Goal: Information Seeking & Learning: Learn about a topic

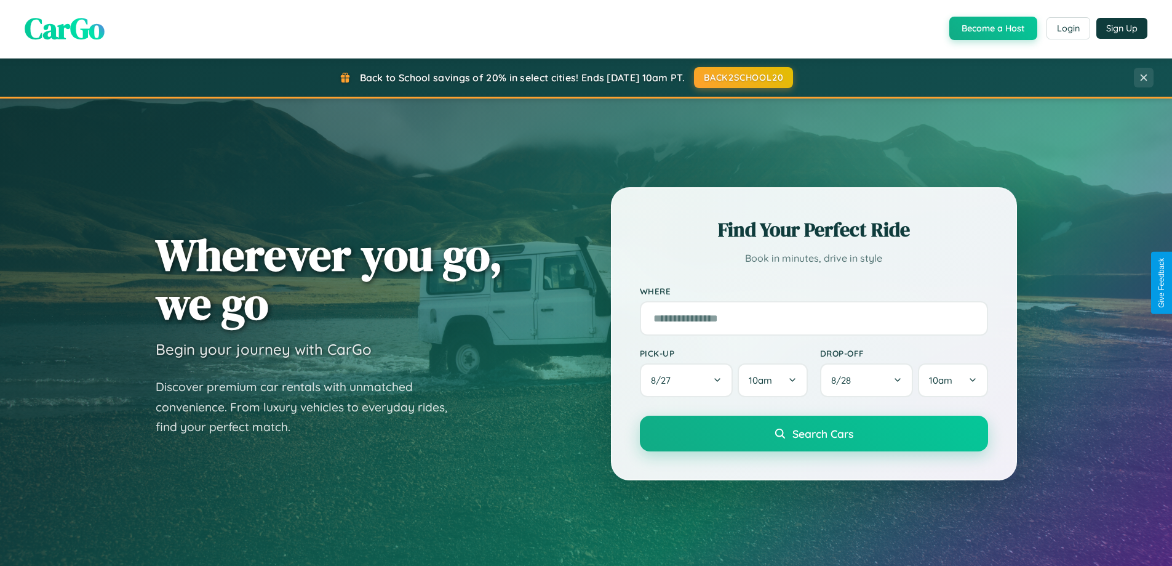
scroll to position [847, 0]
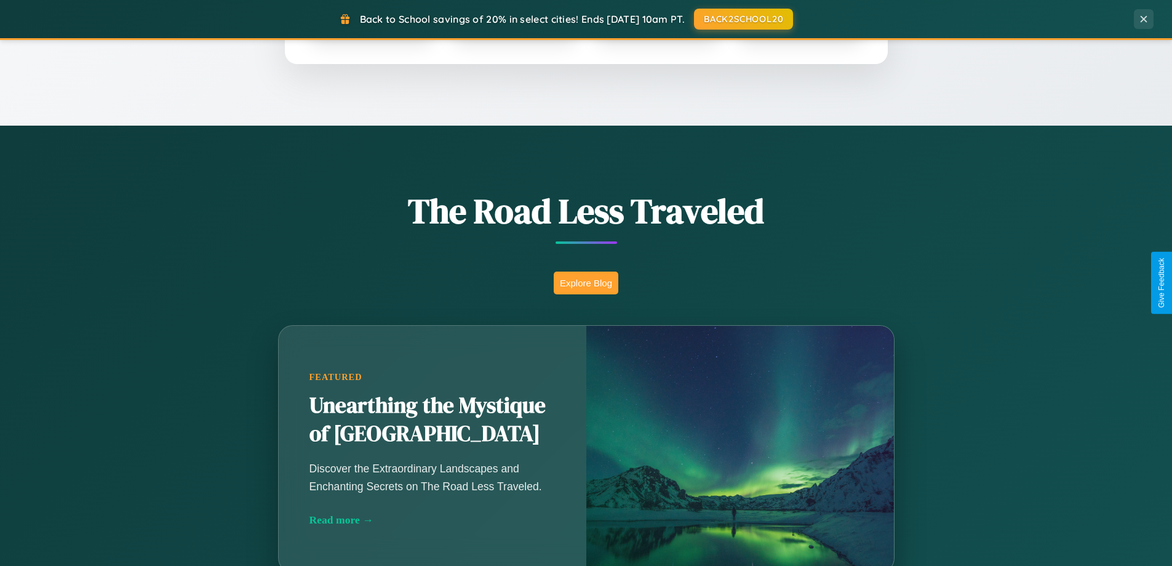
click at [586, 282] on button "Explore Blog" at bounding box center [586, 282] width 65 height 23
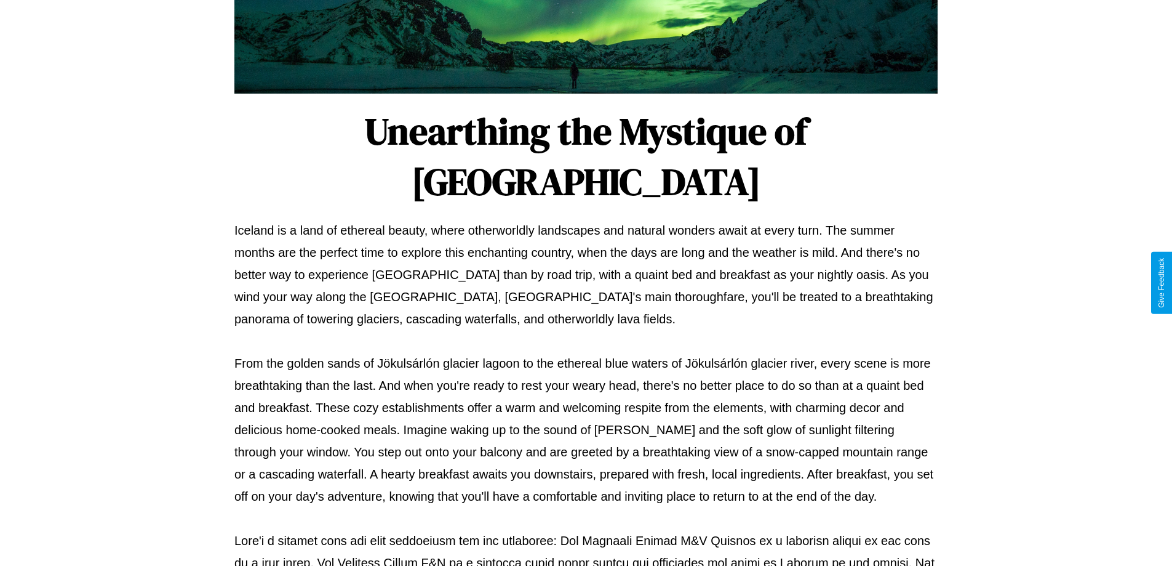
scroll to position [398, 0]
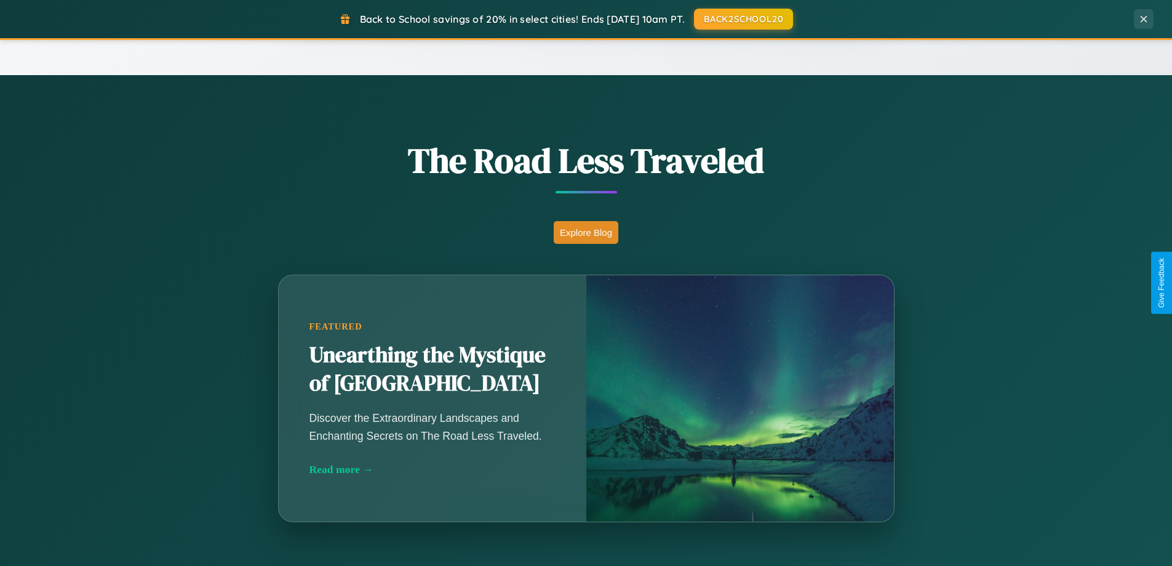
scroll to position [847, 0]
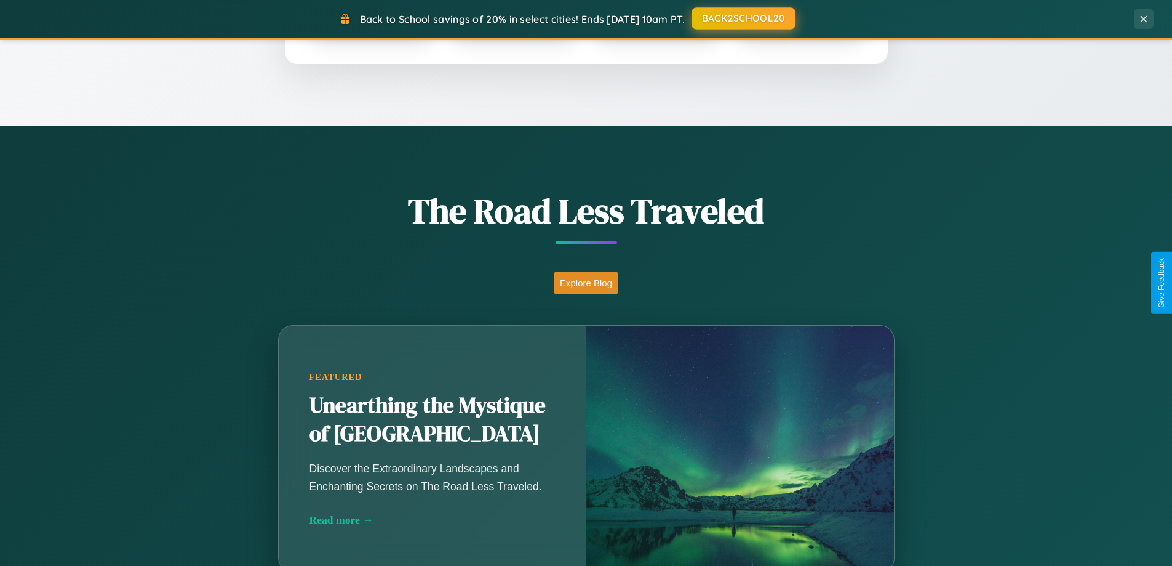
click at [743, 19] on button "BACK2SCHOOL20" at bounding box center [744, 18] width 104 height 22
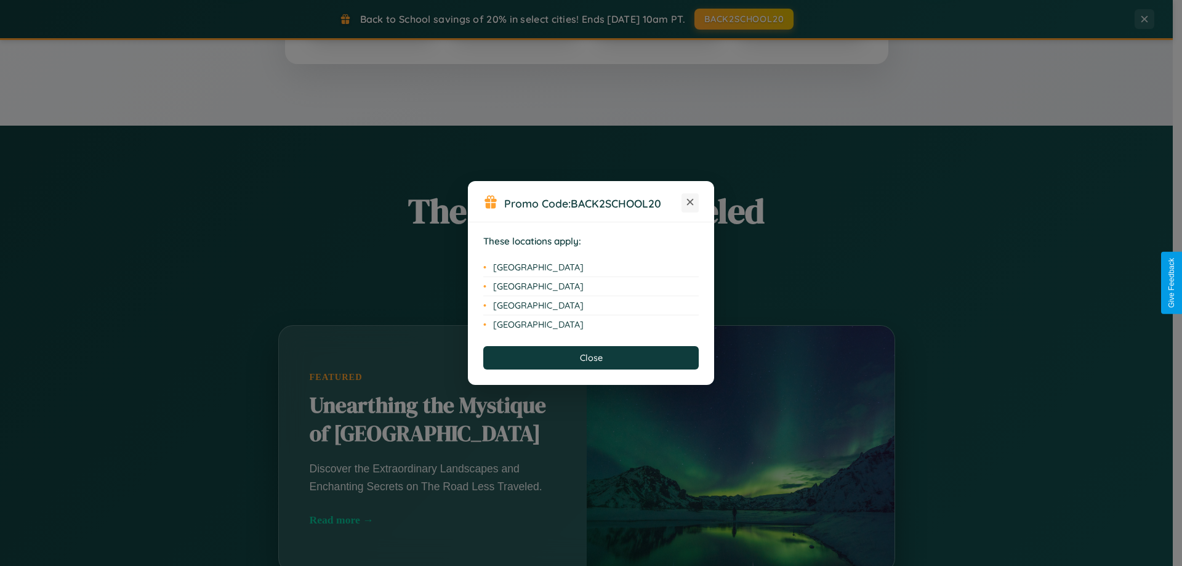
click at [690, 202] on icon at bounding box center [690, 202] width 7 height 7
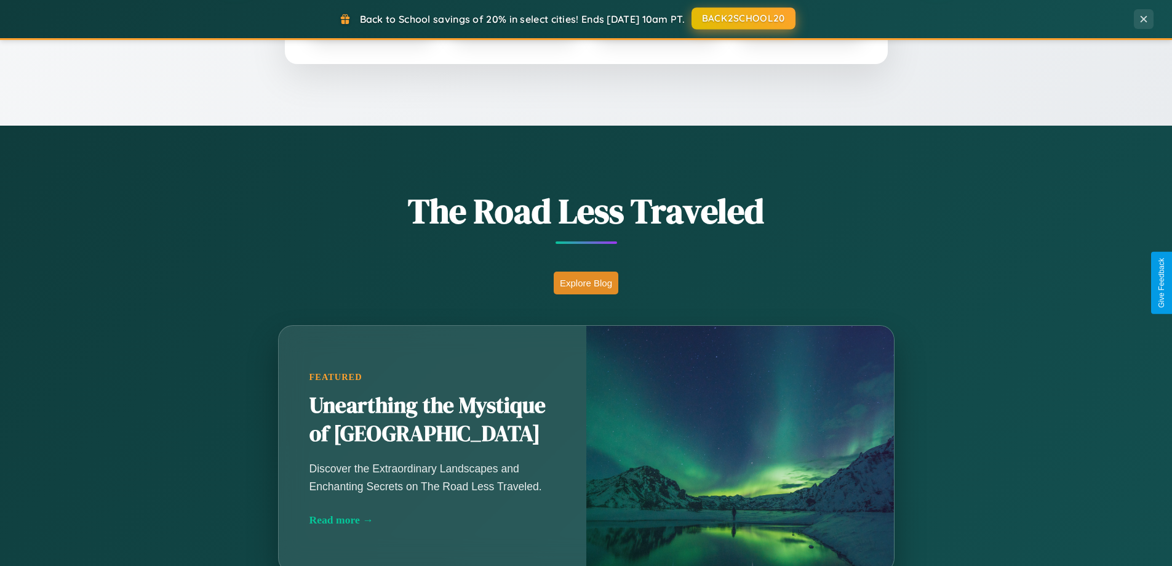
click at [743, 18] on button "BACK2SCHOOL20" at bounding box center [744, 18] width 104 height 22
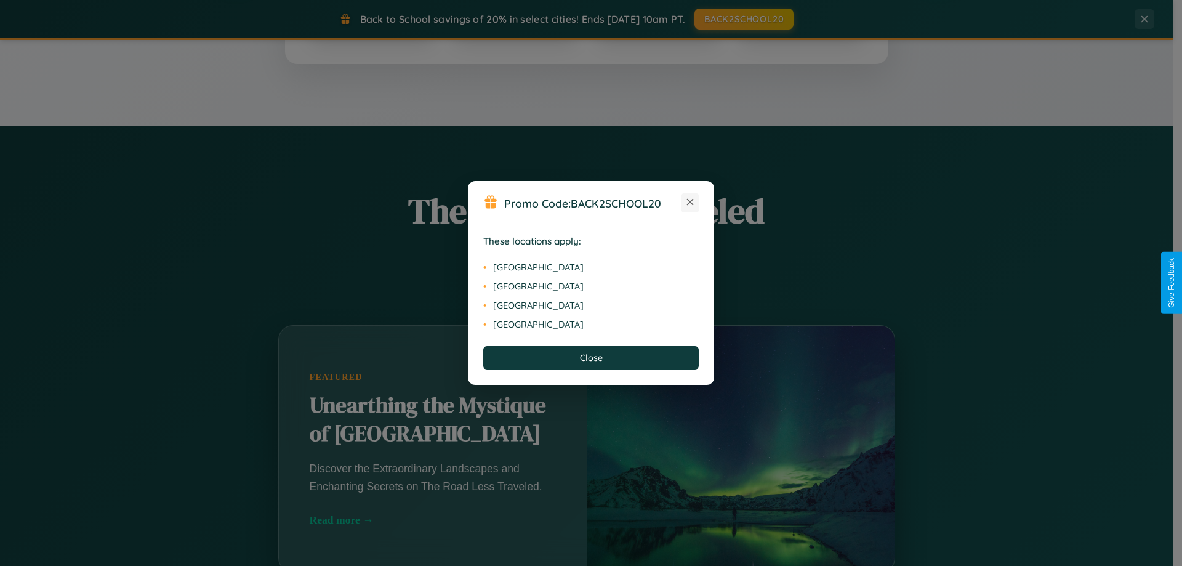
click at [690, 202] on icon at bounding box center [690, 202] width 7 height 7
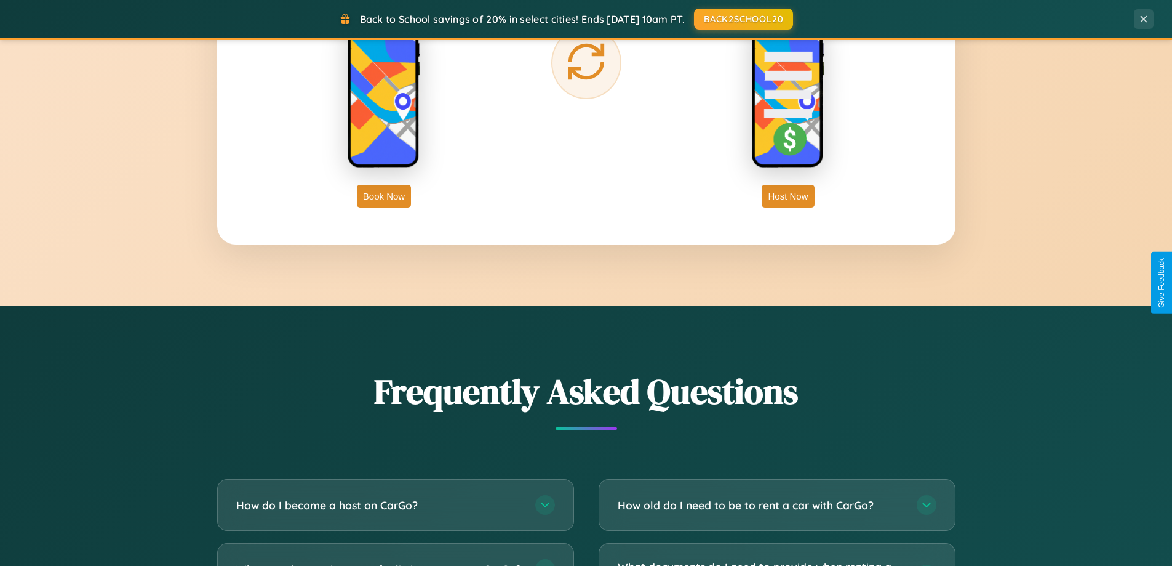
scroll to position [2368, 0]
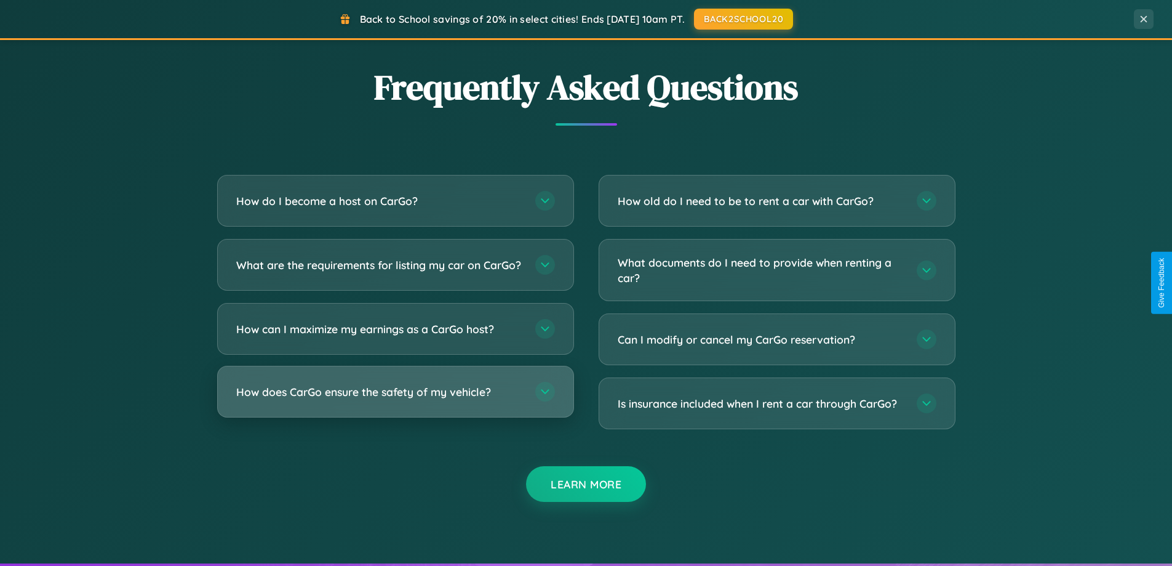
click at [395, 399] on h3 "How does CarGo ensure the safety of my vehicle?" at bounding box center [379, 391] width 287 height 15
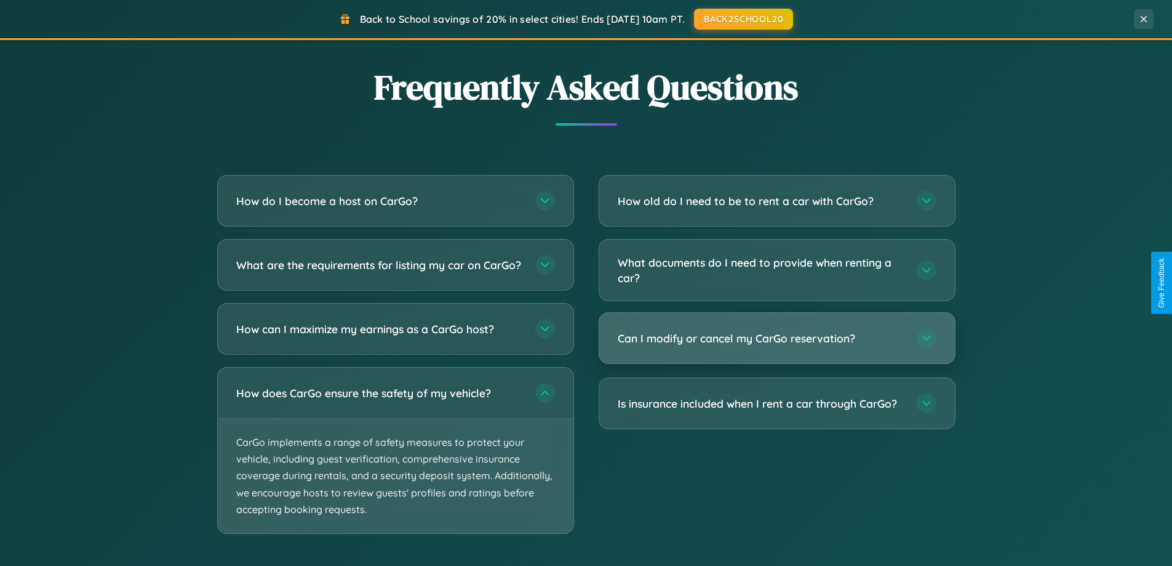
click at [777, 338] on h3 "Can I modify or cancel my CarGo reservation?" at bounding box center [761, 337] width 287 height 15
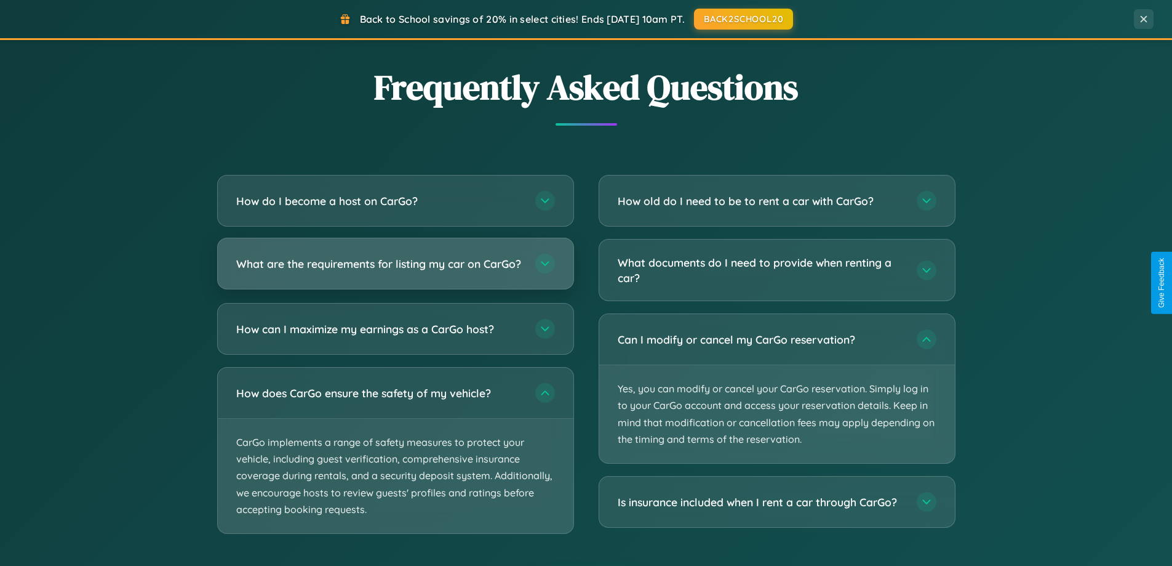
click at [395, 268] on h3 "What are the requirements for listing my car on CarGo?" at bounding box center [379, 263] width 287 height 15
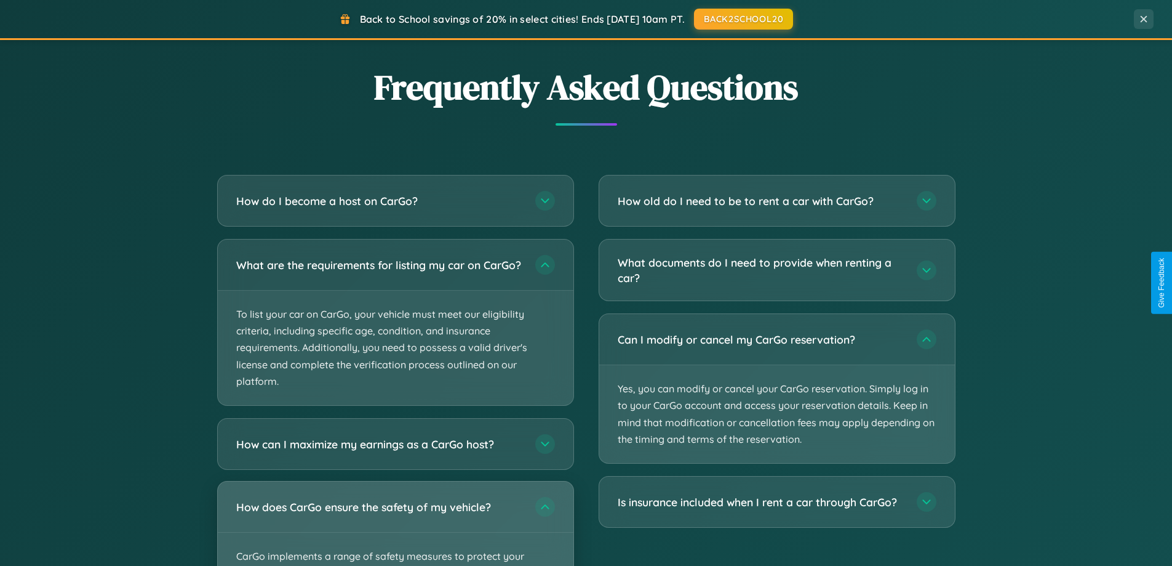
click at [395, 529] on div "How does CarGo ensure the safety of my vehicle?" at bounding box center [396, 506] width 356 height 50
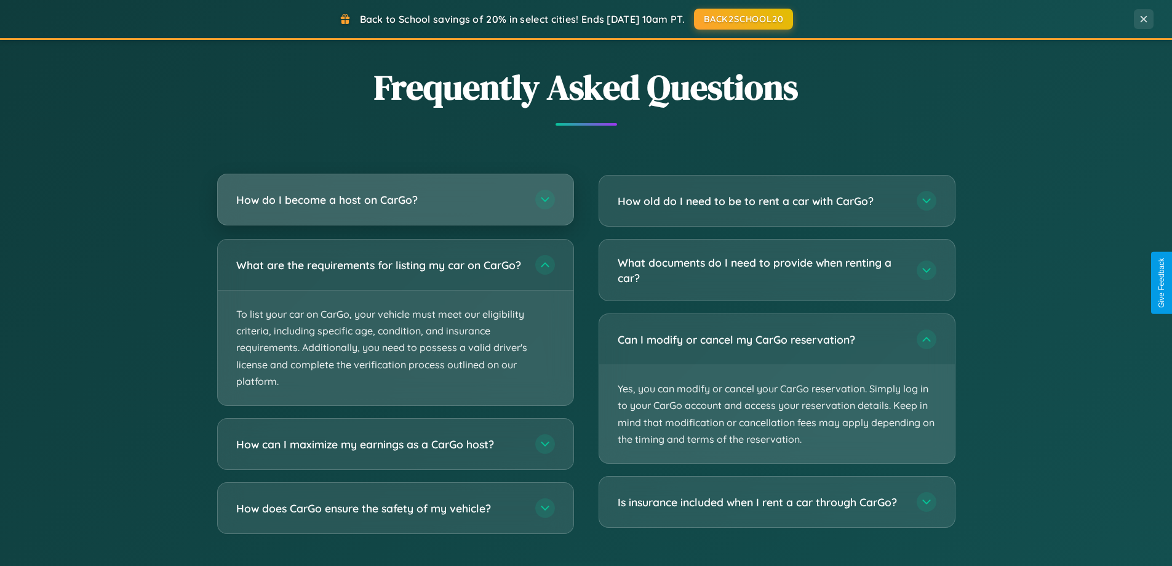
click at [395, 200] on h3 "How do I become a host on CarGo?" at bounding box center [379, 199] width 287 height 15
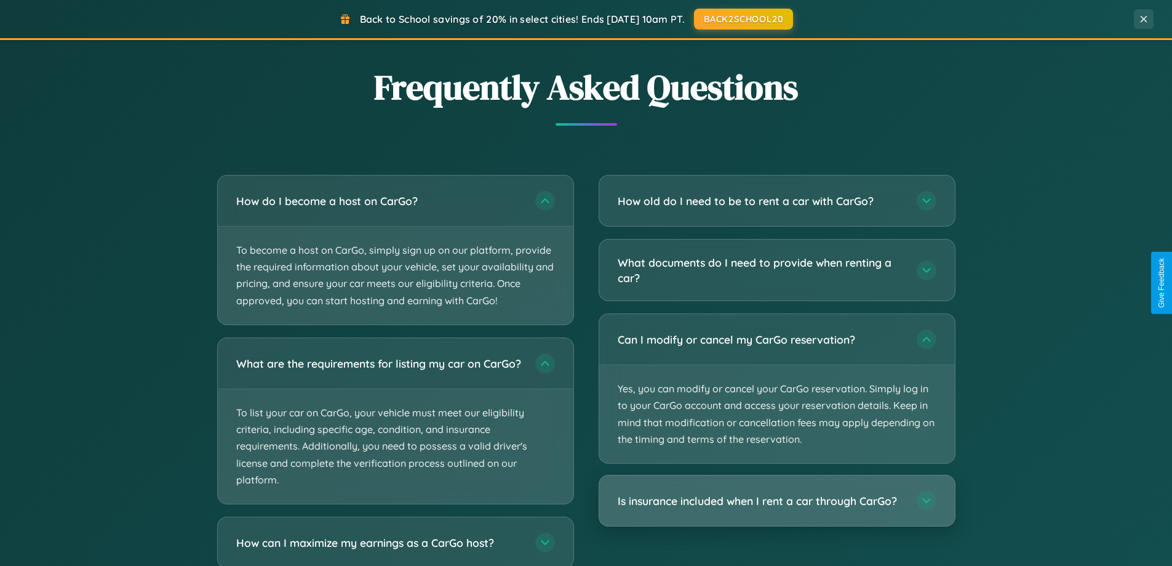
click at [777, 502] on h3 "Is insurance included when I rent a car through CarGo?" at bounding box center [761, 500] width 287 height 15
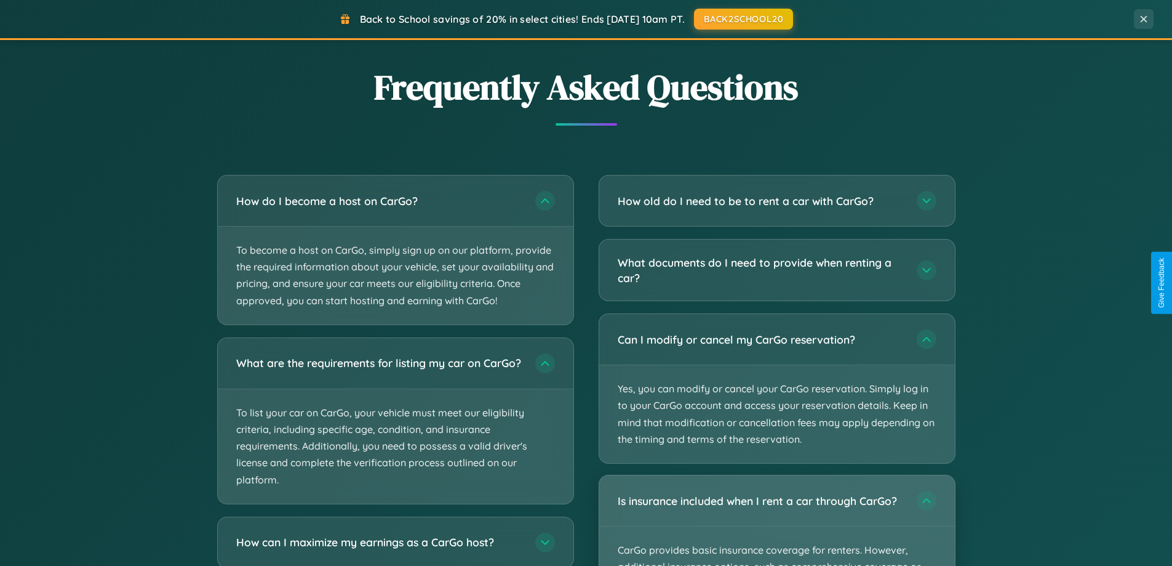
scroll to position [1977, 0]
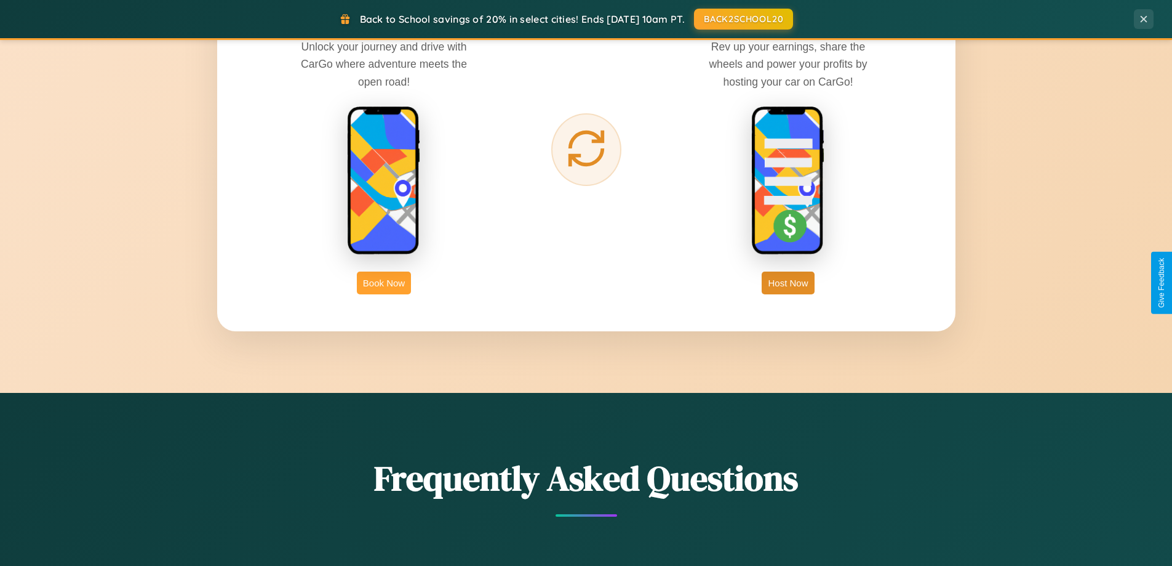
click at [384, 282] on button "Book Now" at bounding box center [384, 282] width 54 height 23
